Goal: Transaction & Acquisition: Purchase product/service

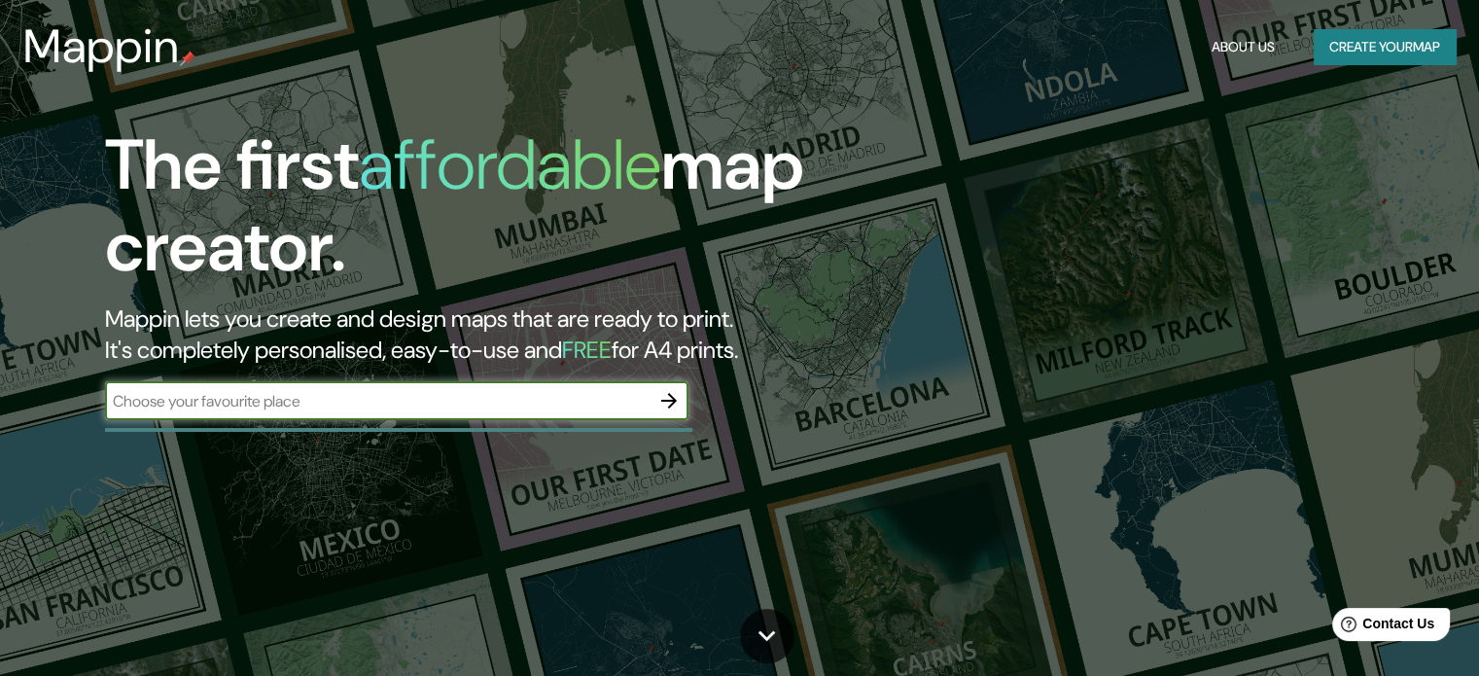
click at [673, 403] on icon "button" at bounding box center [669, 401] width 16 height 16
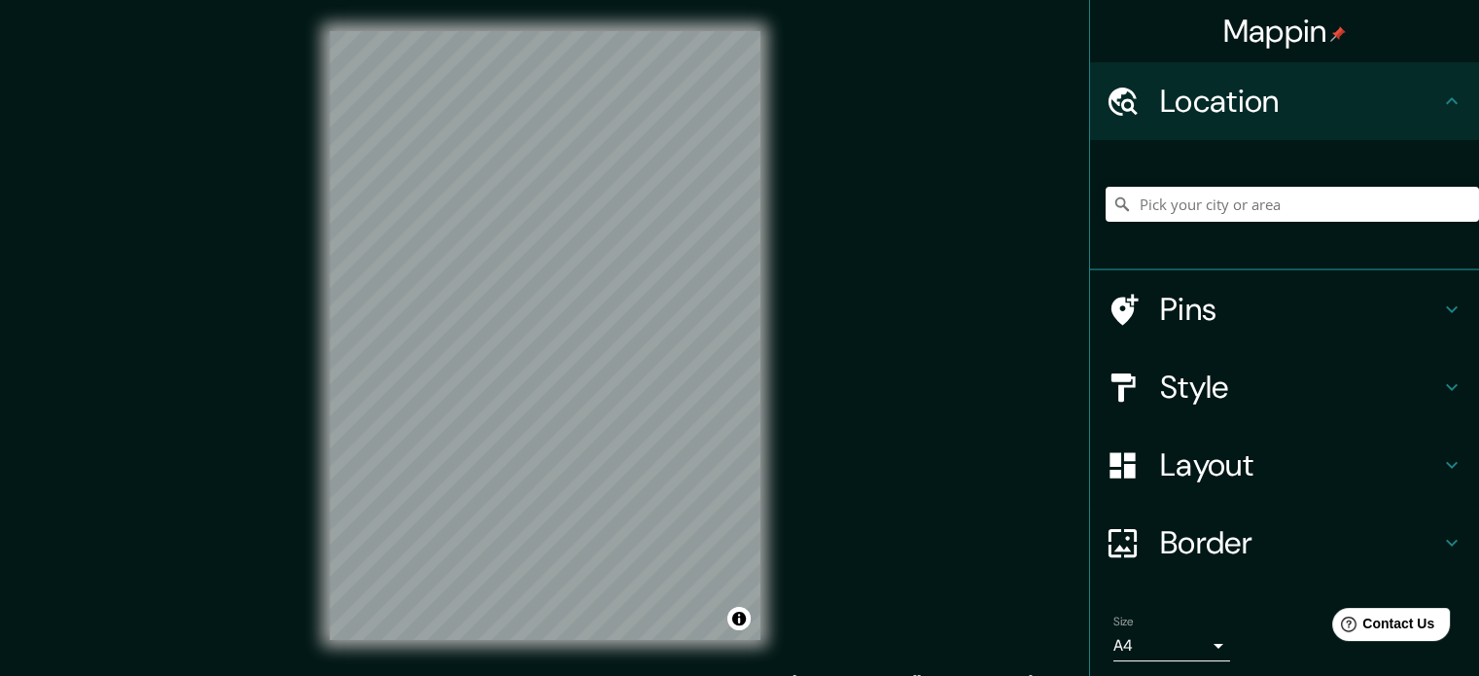
click at [985, 368] on div "Mappin Location Pins Style Layout Border Choose a border. Hint : you can make l…" at bounding box center [739, 351] width 1479 height 702
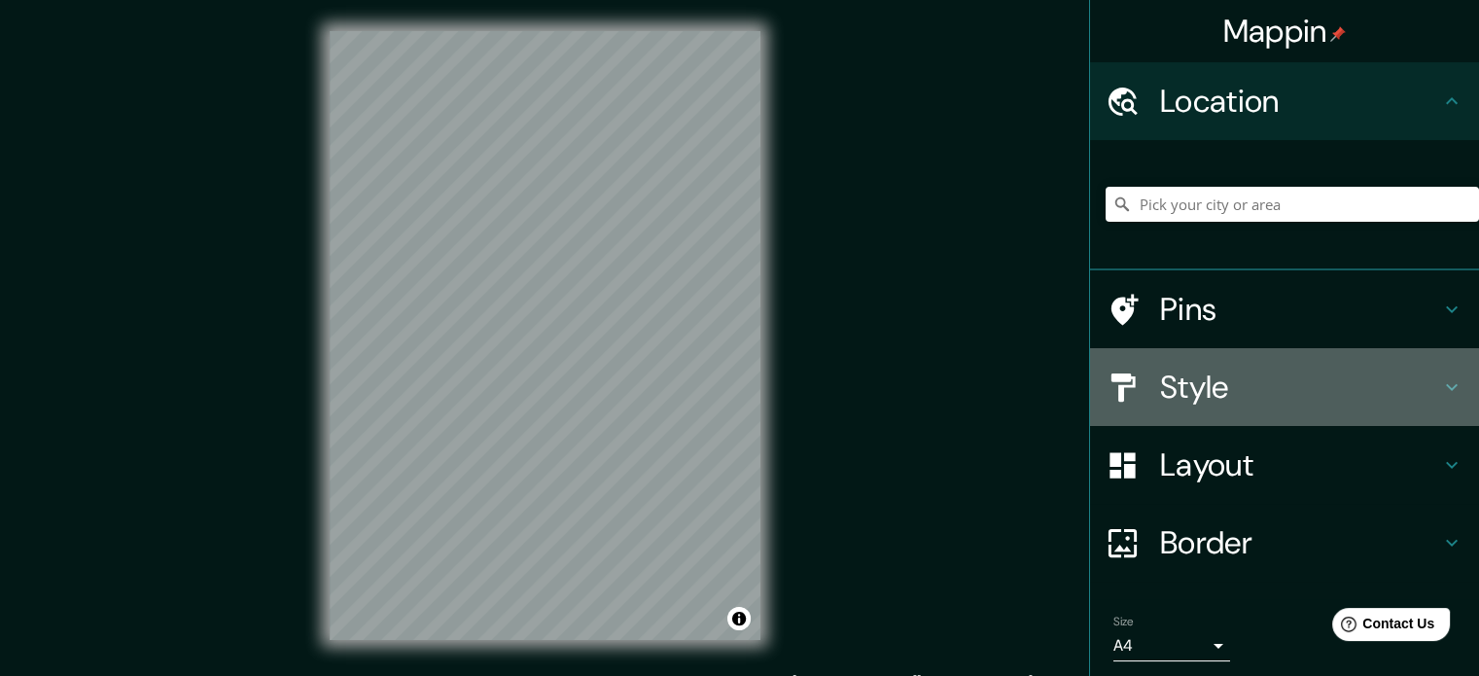
click at [1201, 391] on h4 "Style" at bounding box center [1300, 387] width 280 height 39
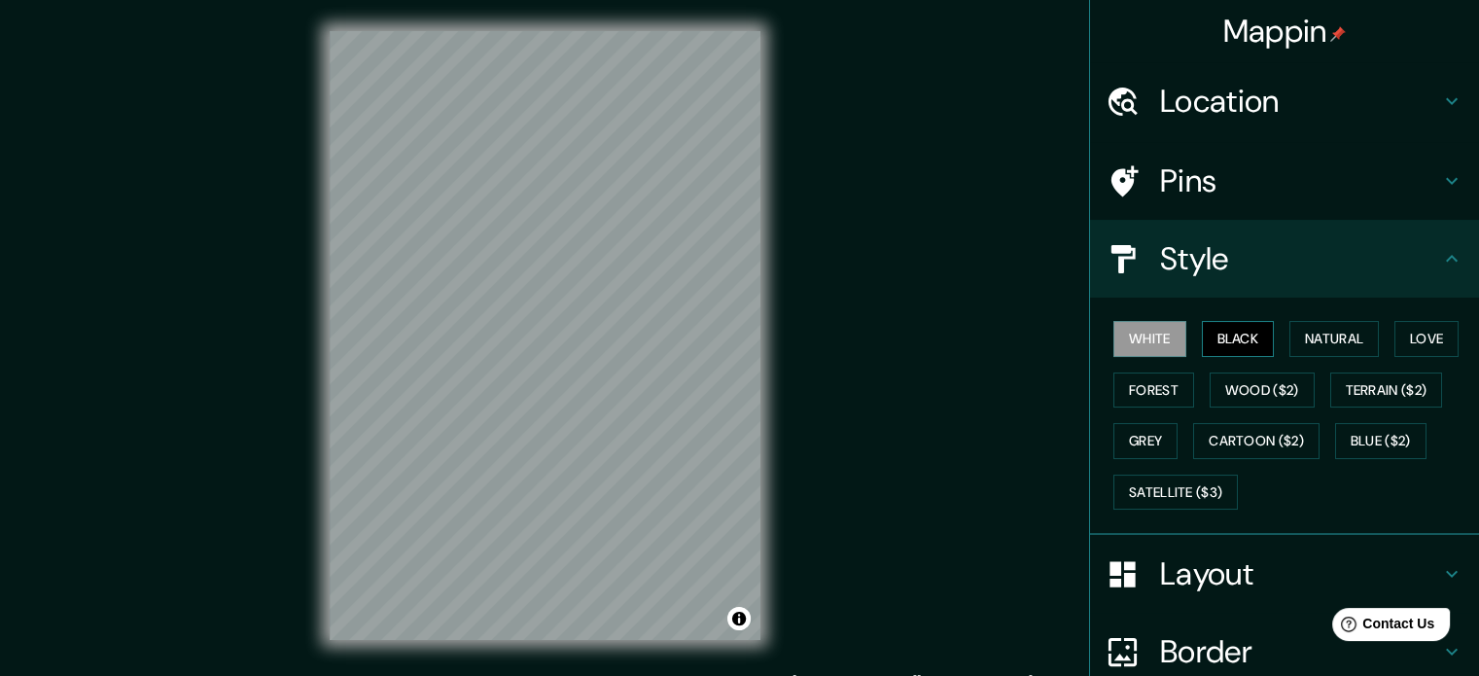
click at [1213, 333] on button "Black" at bounding box center [1238, 339] width 73 height 36
click at [1332, 328] on button "Natural" at bounding box center [1333, 339] width 89 height 36
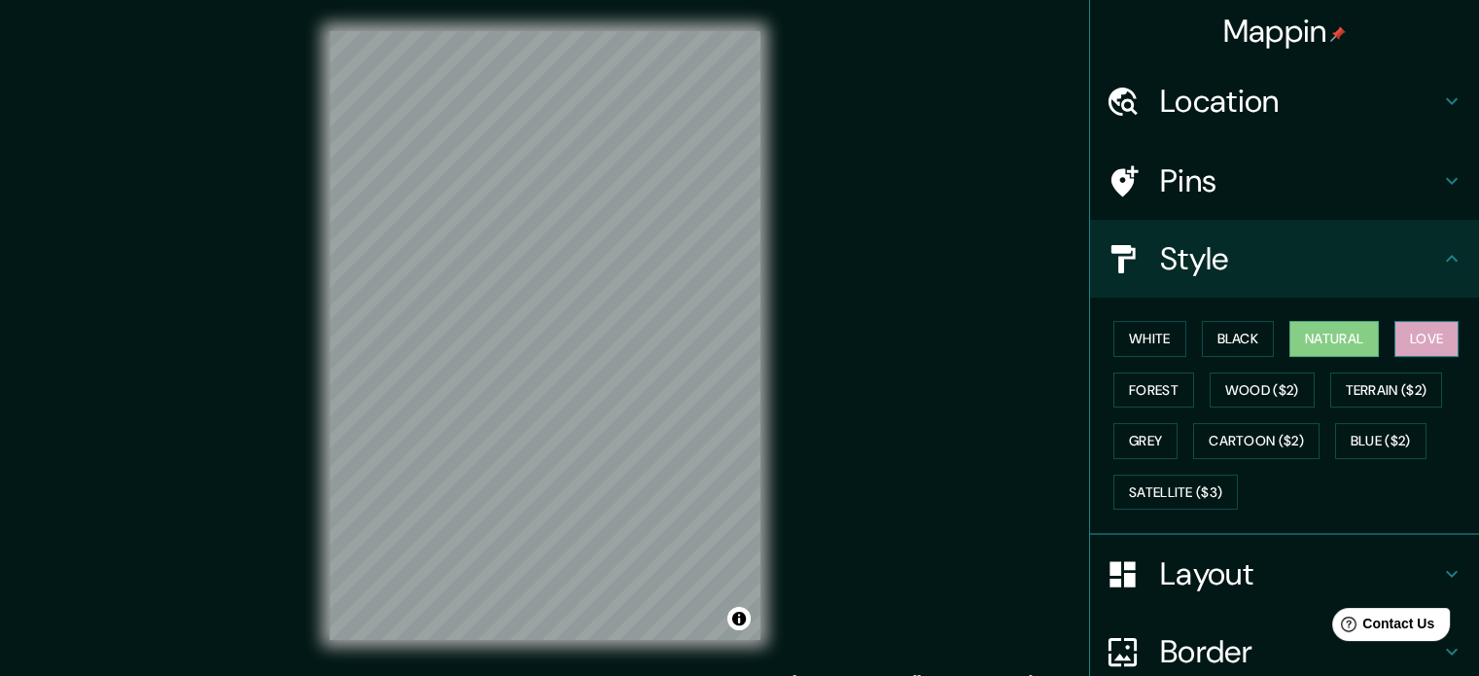
click at [1411, 322] on button "Love" at bounding box center [1426, 339] width 64 height 36
click at [1388, 377] on button "Terrain ($2)" at bounding box center [1386, 390] width 113 height 36
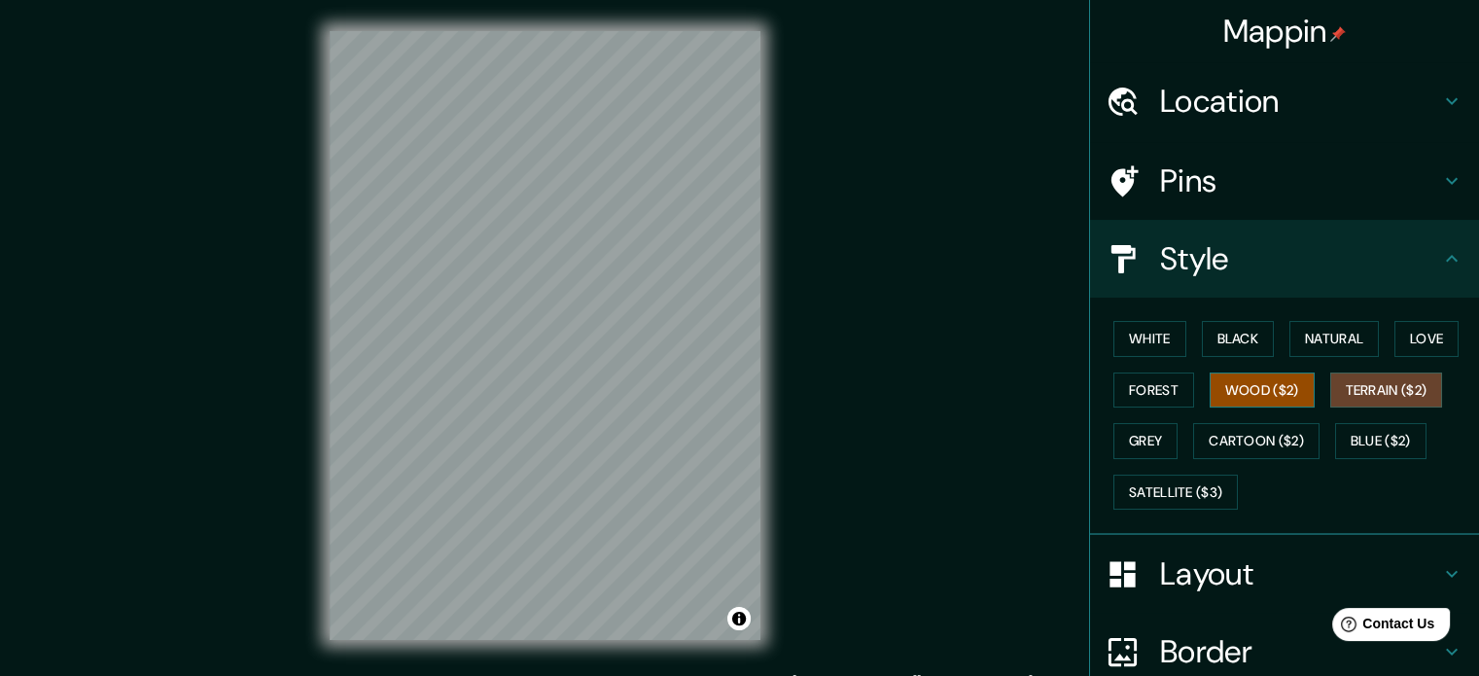
click at [1280, 384] on button "Wood ($2)" at bounding box center [1262, 390] width 105 height 36
click at [1144, 389] on button "Forest" at bounding box center [1153, 390] width 81 height 36
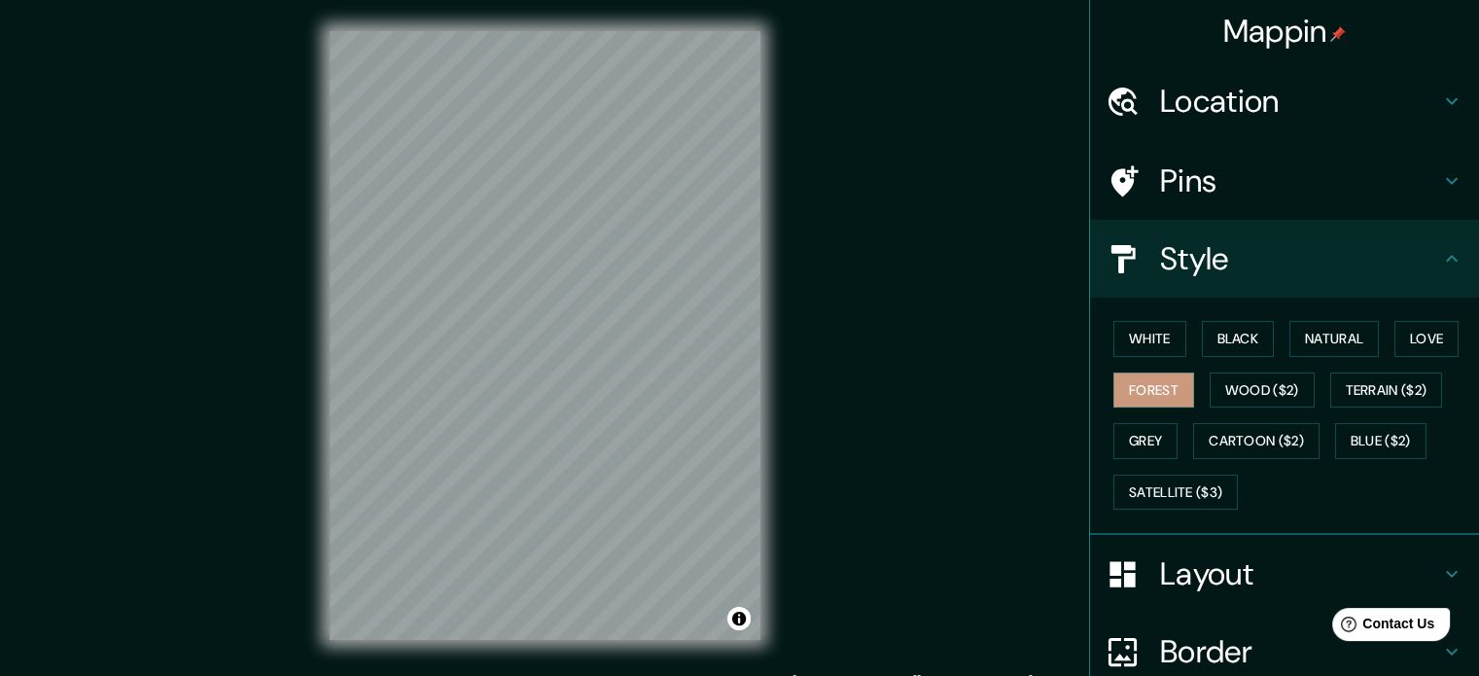
click at [1140, 417] on div "White Black Natural Love Forest Wood ($2) Terrain ($2) Grey Cartoon ($2) Blue (…" at bounding box center [1291, 415] width 373 height 204
drag, startPoint x: 1167, startPoint y: 431, endPoint x: 1206, endPoint y: 426, distance: 39.2
click at [1168, 431] on div "White Black Natural Love Forest Wood ($2) Terrain ($2) Grey Cartoon ($2) Blue (…" at bounding box center [1291, 415] width 373 height 204
click at [1237, 424] on button "Cartoon ($2)" at bounding box center [1256, 441] width 126 height 36
